Goal: Task Accomplishment & Management: Use online tool/utility

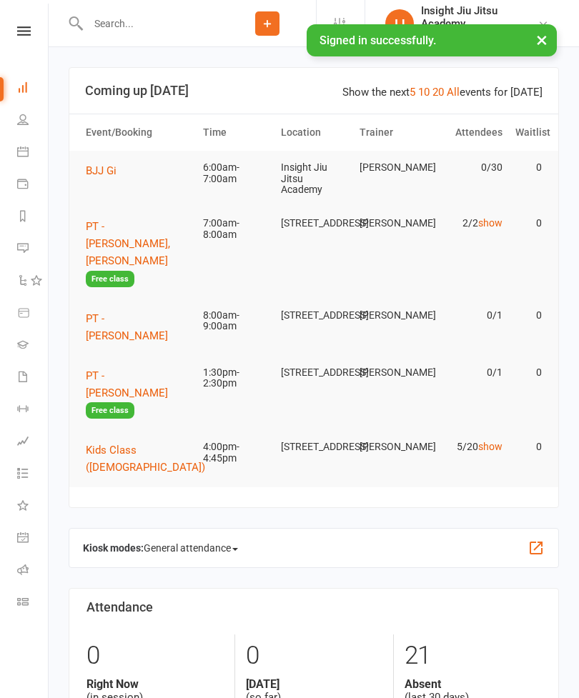
click at [546, 44] on button "×" at bounding box center [542, 39] width 26 height 31
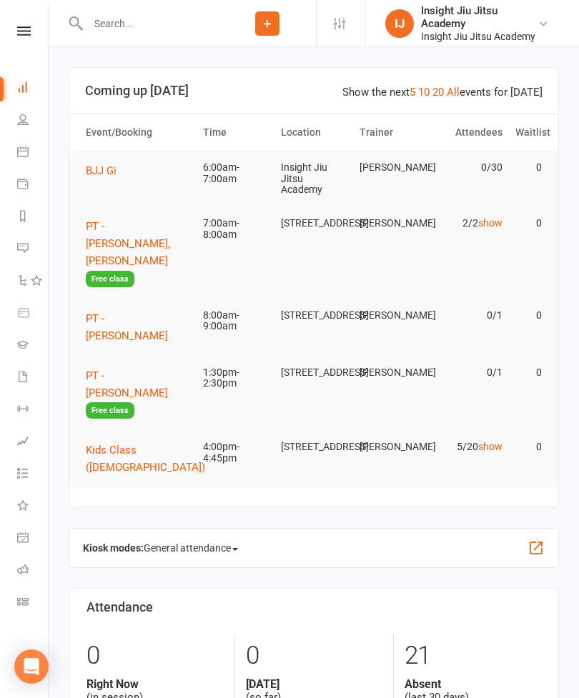
click at [106, 166] on span "BJJ Gi" at bounding box center [101, 170] width 31 height 13
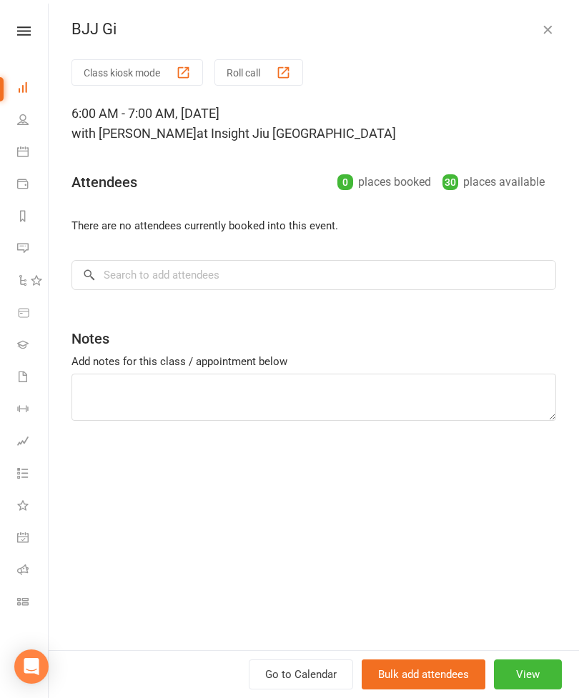
click at [30, 609] on link "Class check-in" at bounding box center [33, 603] width 32 height 32
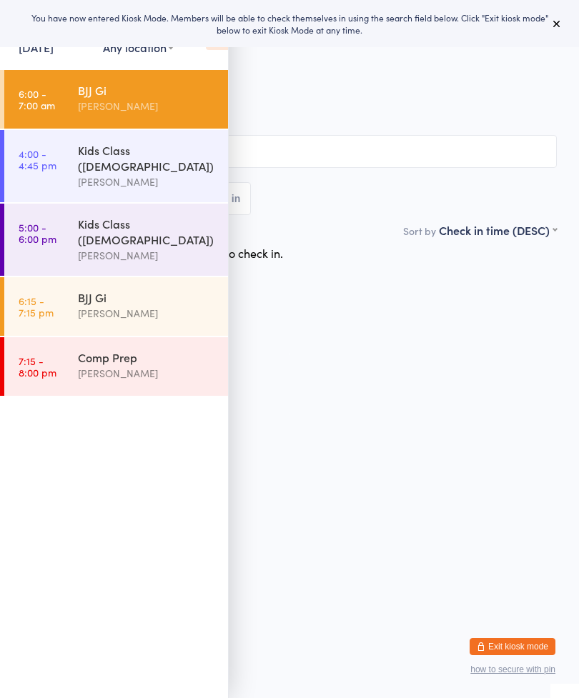
click at [561, 24] on icon at bounding box center [556, 23] width 11 height 11
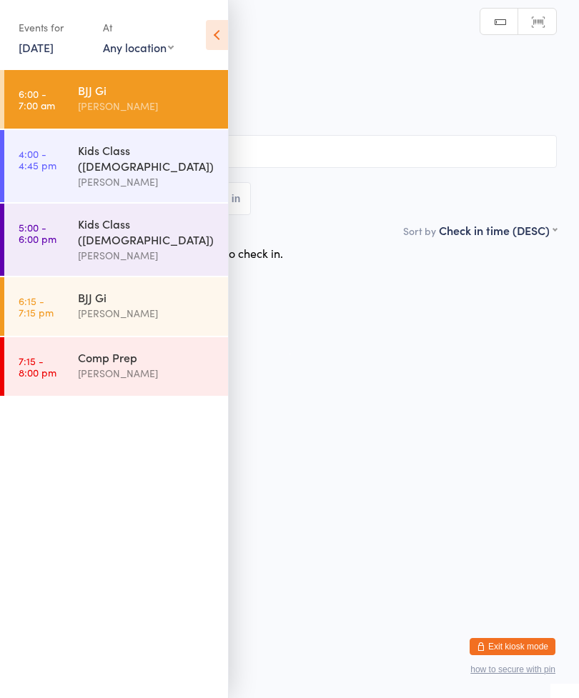
click at [217, 44] on icon at bounding box center [217, 35] width 22 height 30
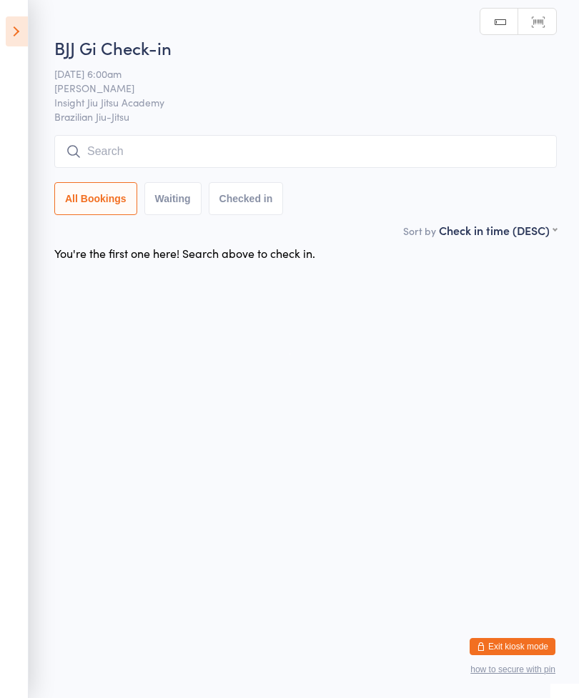
click at [255, 160] on input "search" at bounding box center [305, 151] width 502 height 33
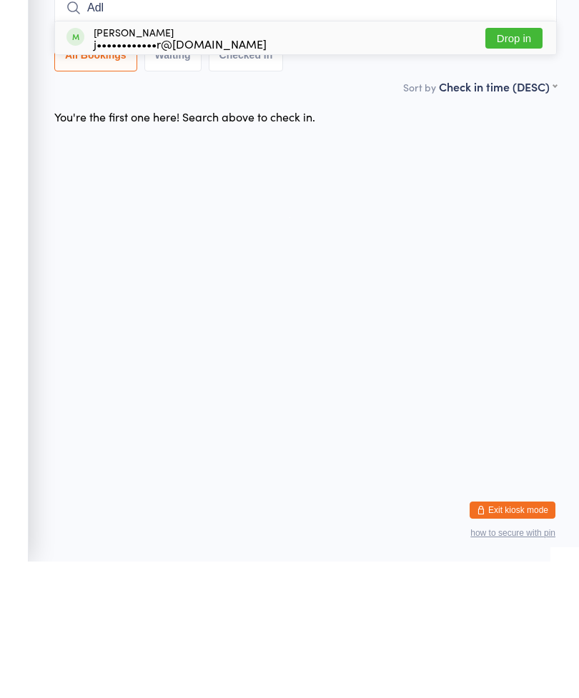
type input "Adl"
click at [521, 164] on button "Drop in" at bounding box center [513, 174] width 57 height 21
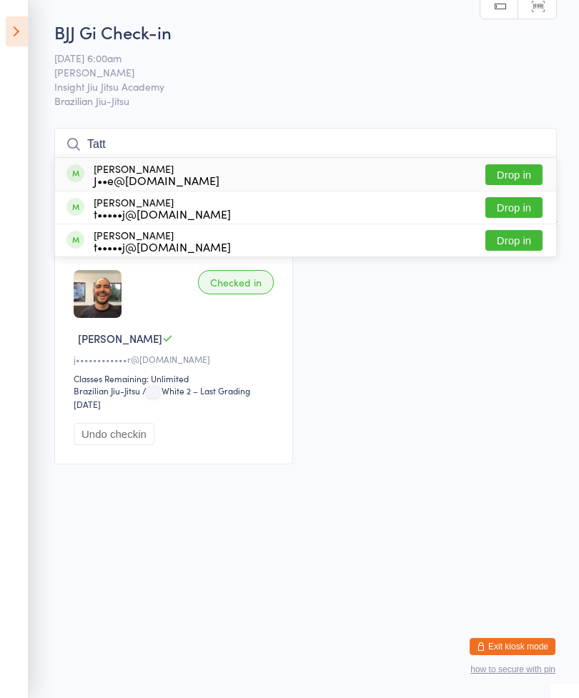
type input "Tatt"
click at [513, 199] on button "Drop in" at bounding box center [513, 207] width 57 height 21
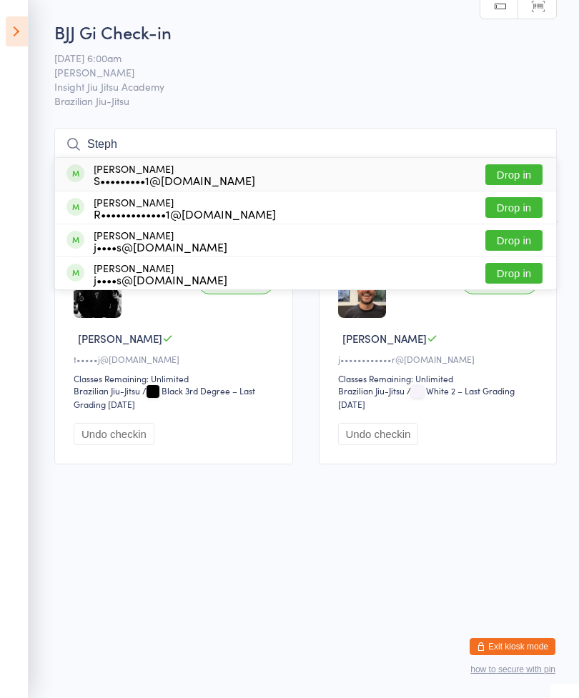
type input "Steph"
click at [534, 169] on button "Drop in" at bounding box center [513, 174] width 57 height 21
